Goal: Task Accomplishment & Management: Manage account settings

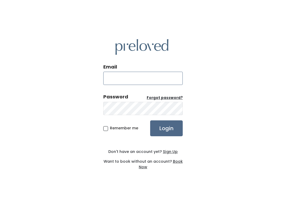
type input "[DOMAIN_NAME][EMAIL_ADDRESS][DOMAIN_NAME]"
click at [166, 128] on input "Login" at bounding box center [166, 128] width 33 height 16
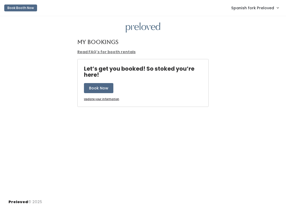
click at [266, 5] on span "Spanish fork Preloved" at bounding box center [252, 8] width 43 height 6
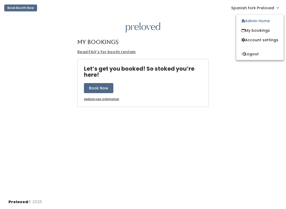
click at [258, 22] on link "Admin Home" at bounding box center [259, 21] width 47 height 10
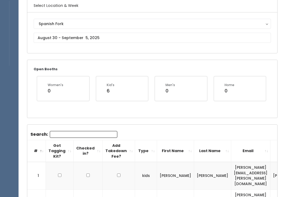
scroll to position [43, 0]
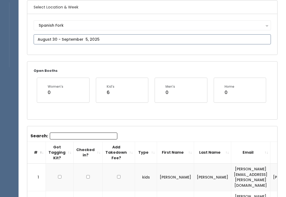
click at [145, 37] on input "text" at bounding box center [152, 39] width 237 height 10
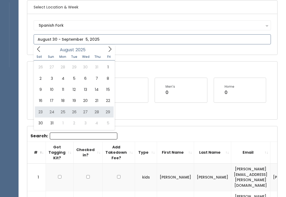
type input "August 23 to August 29"
